Goal: Transaction & Acquisition: Purchase product/service

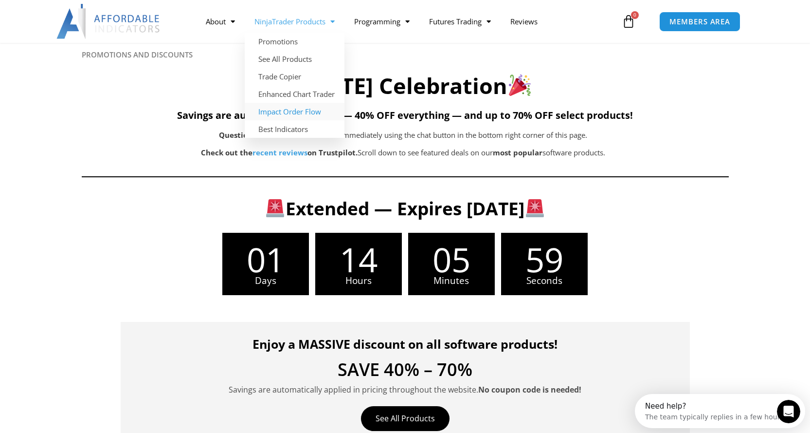
scroll to position [49, 0]
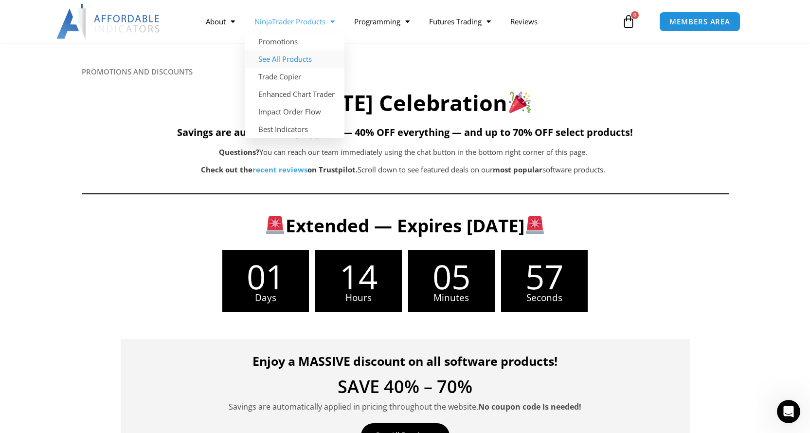
click at [294, 63] on link "See All Products" at bounding box center [295, 59] width 100 height 18
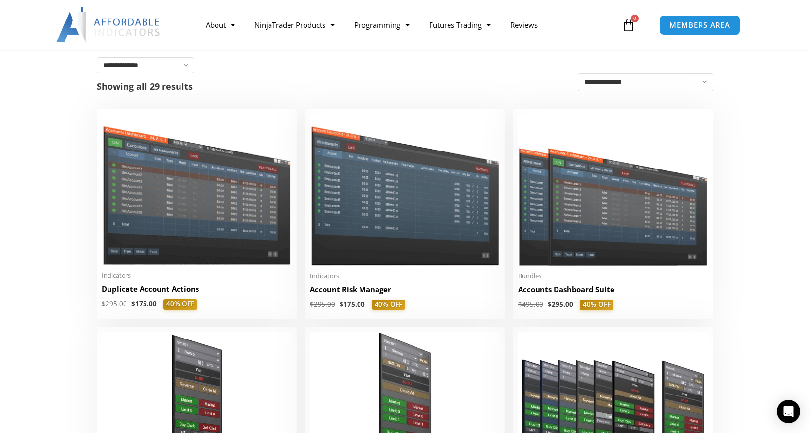
scroll to position [97, 0]
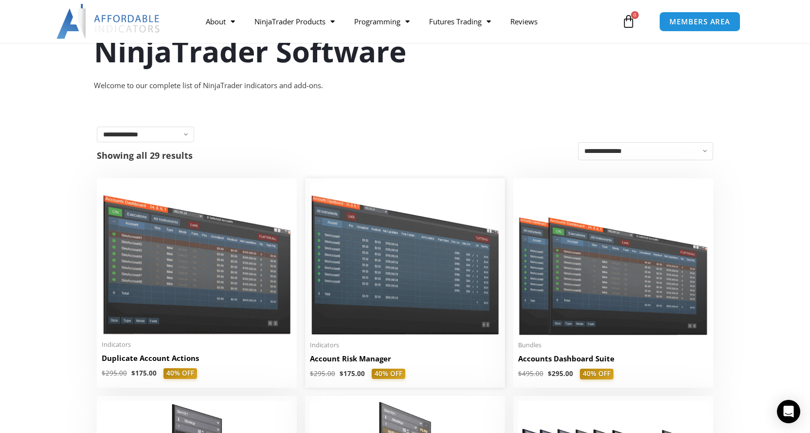
click at [416, 276] on img at bounding box center [405, 258] width 190 height 151
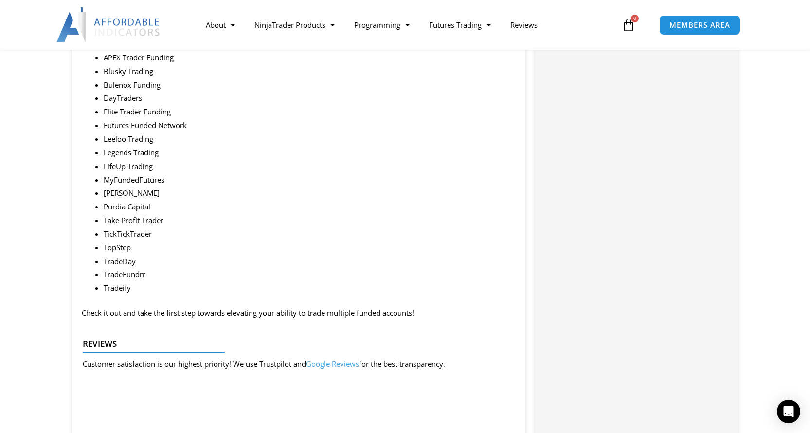
scroll to position [1265, 0]
